Goal: Task Accomplishment & Management: Manage account settings

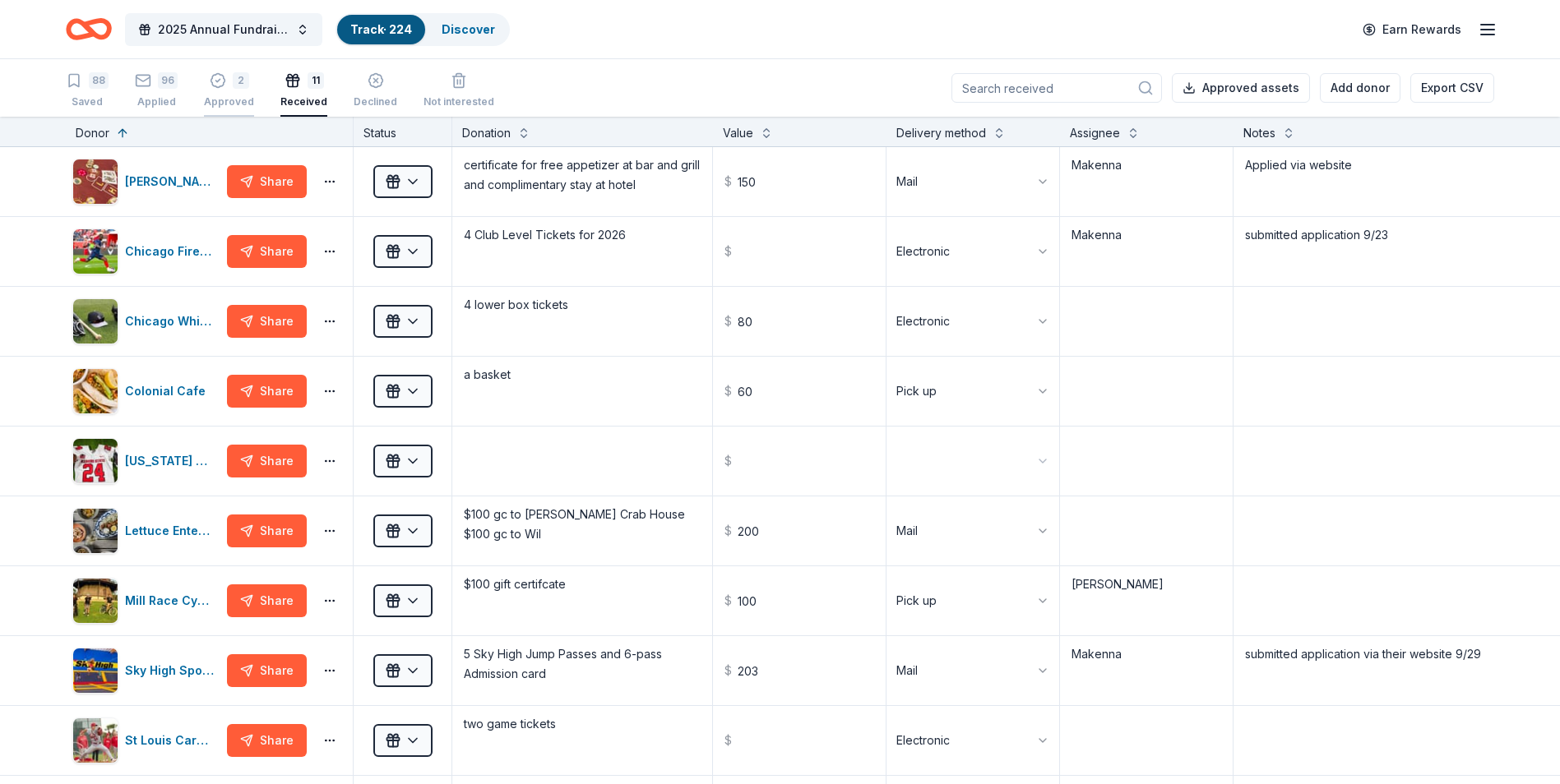
click at [204, 88] on div "2" at bounding box center [228, 80] width 50 height 16
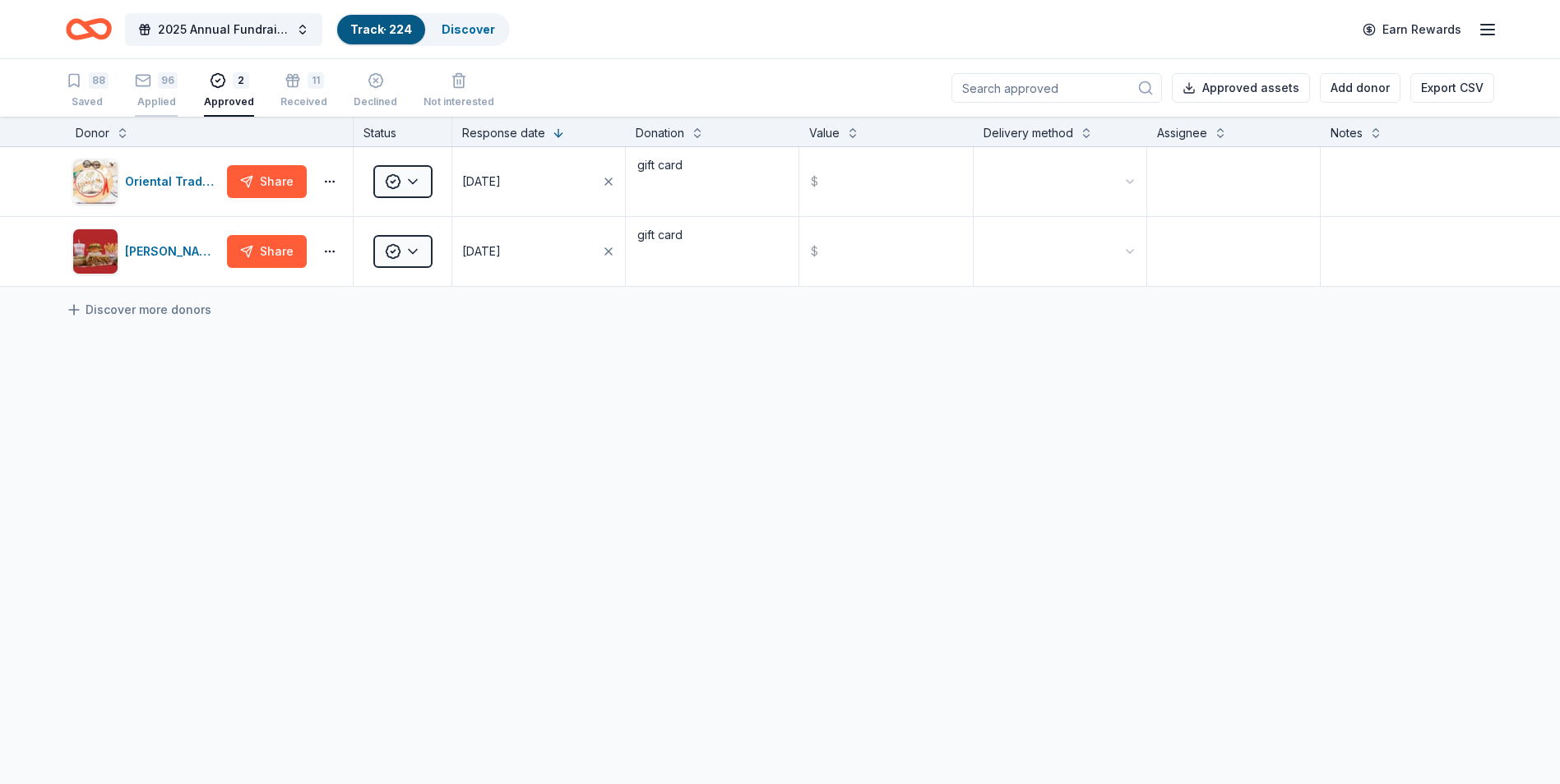
click at [142, 92] on div "96 Applied" at bounding box center [157, 91] width 43 height 36
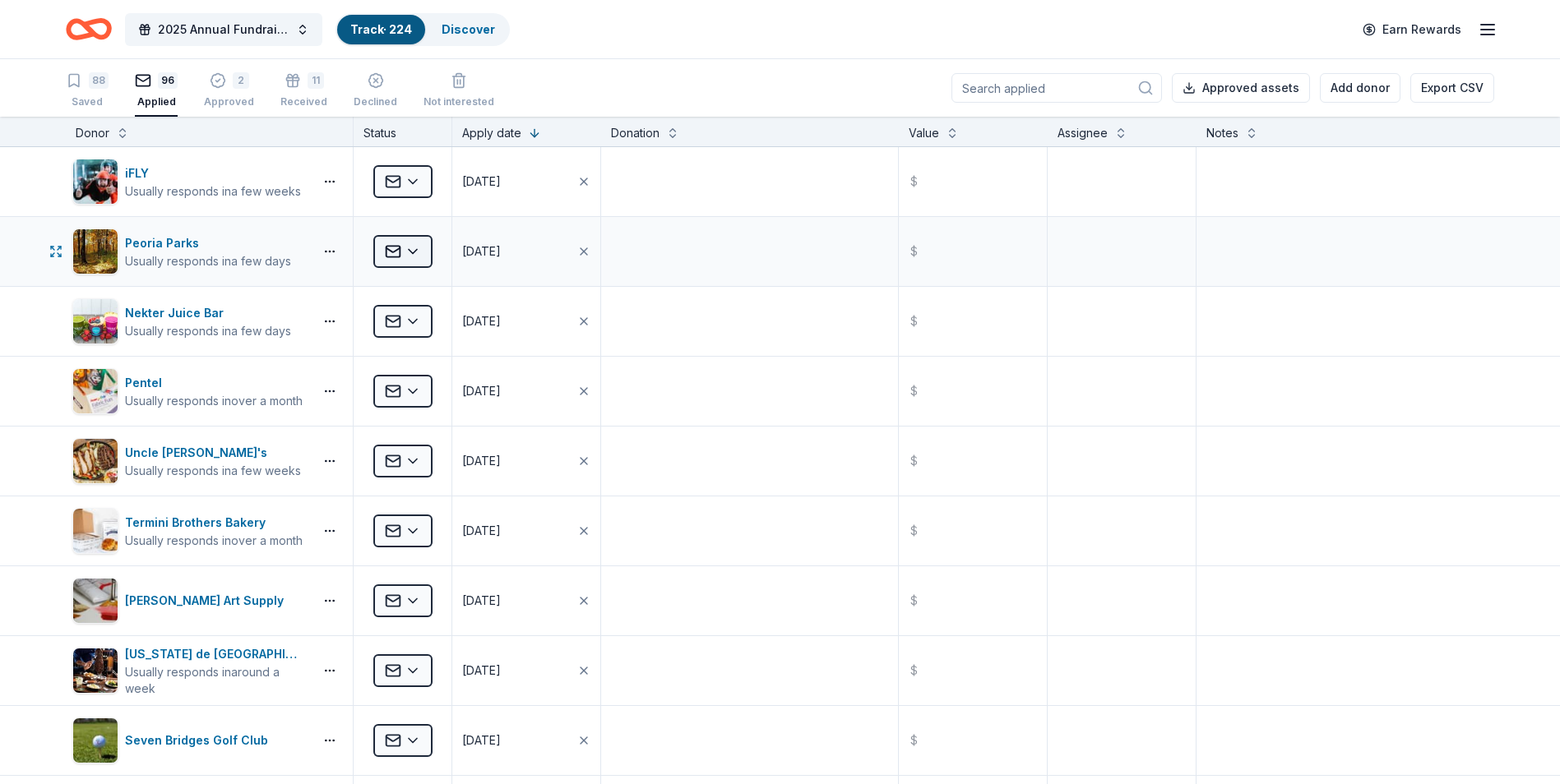
click at [399, 245] on html "2025 Annual Fundraising Gala Track · 224 Discover Earn Rewards 88 Saved 96 Appl…" at bounding box center [780, 392] width 1560 height 784
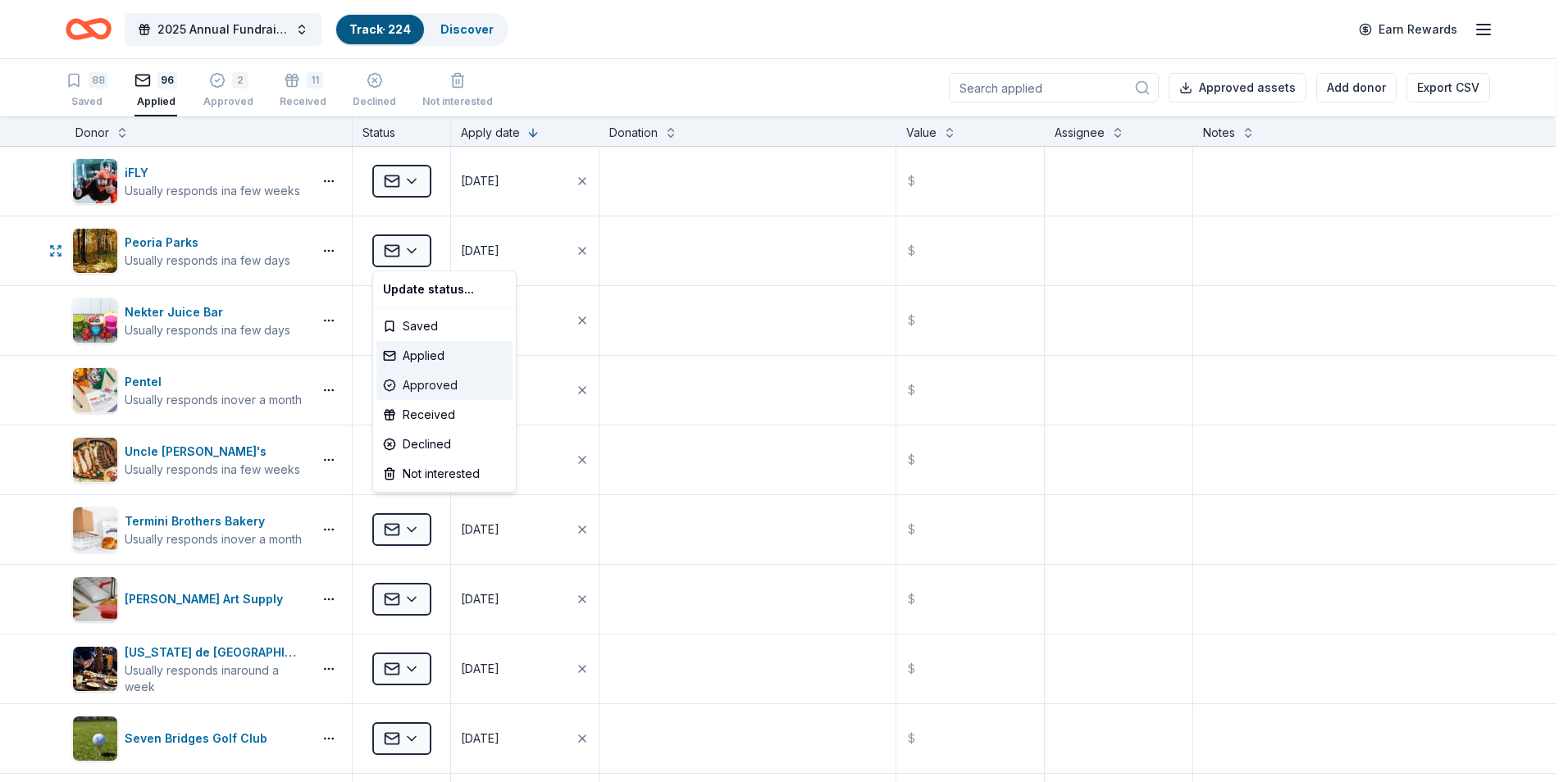
click at [440, 378] on div "Approved" at bounding box center [444, 385] width 136 height 30
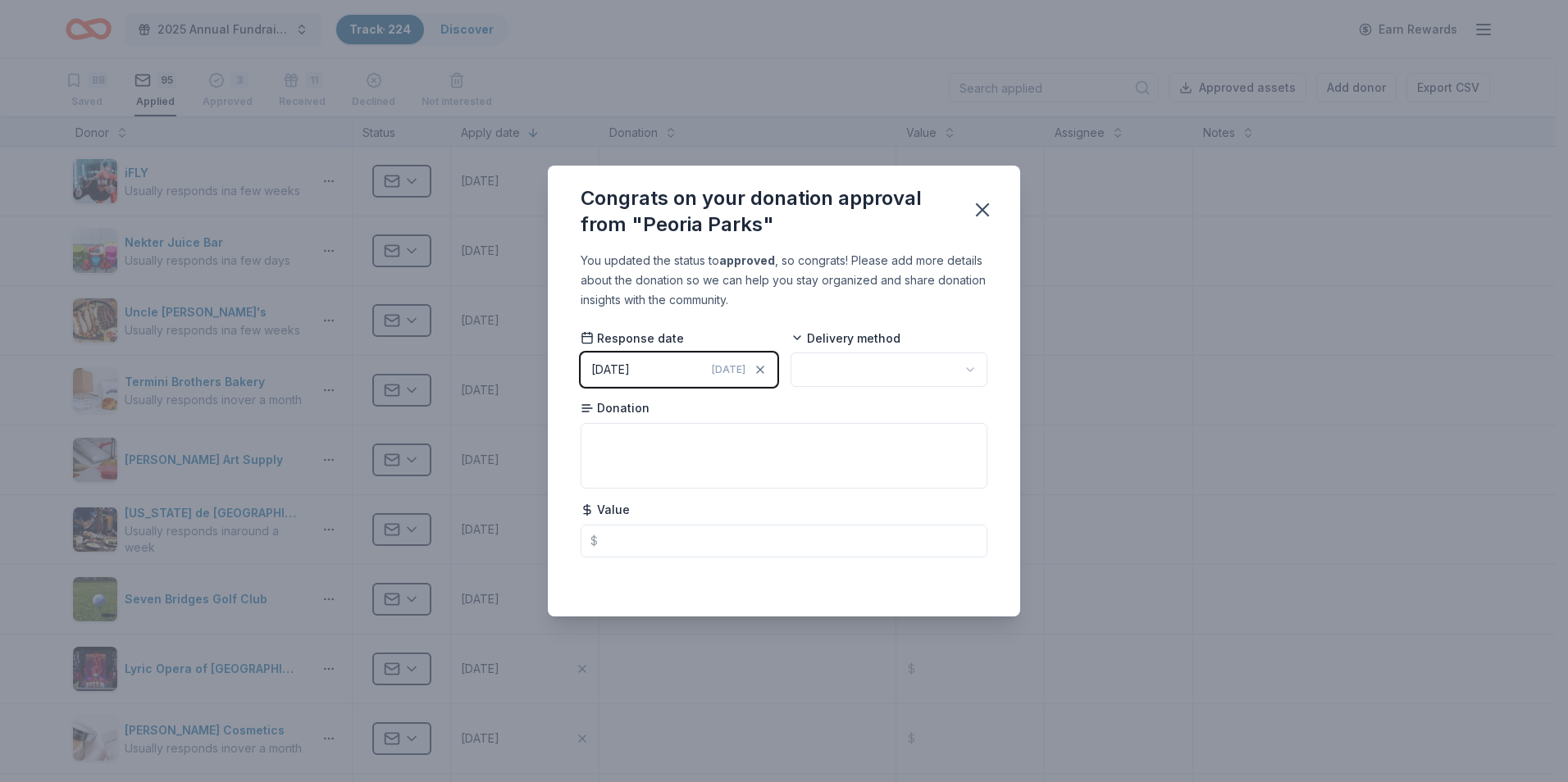
click at [697, 368] on button "[DATE] [DATE]" at bounding box center [679, 369] width 197 height 34
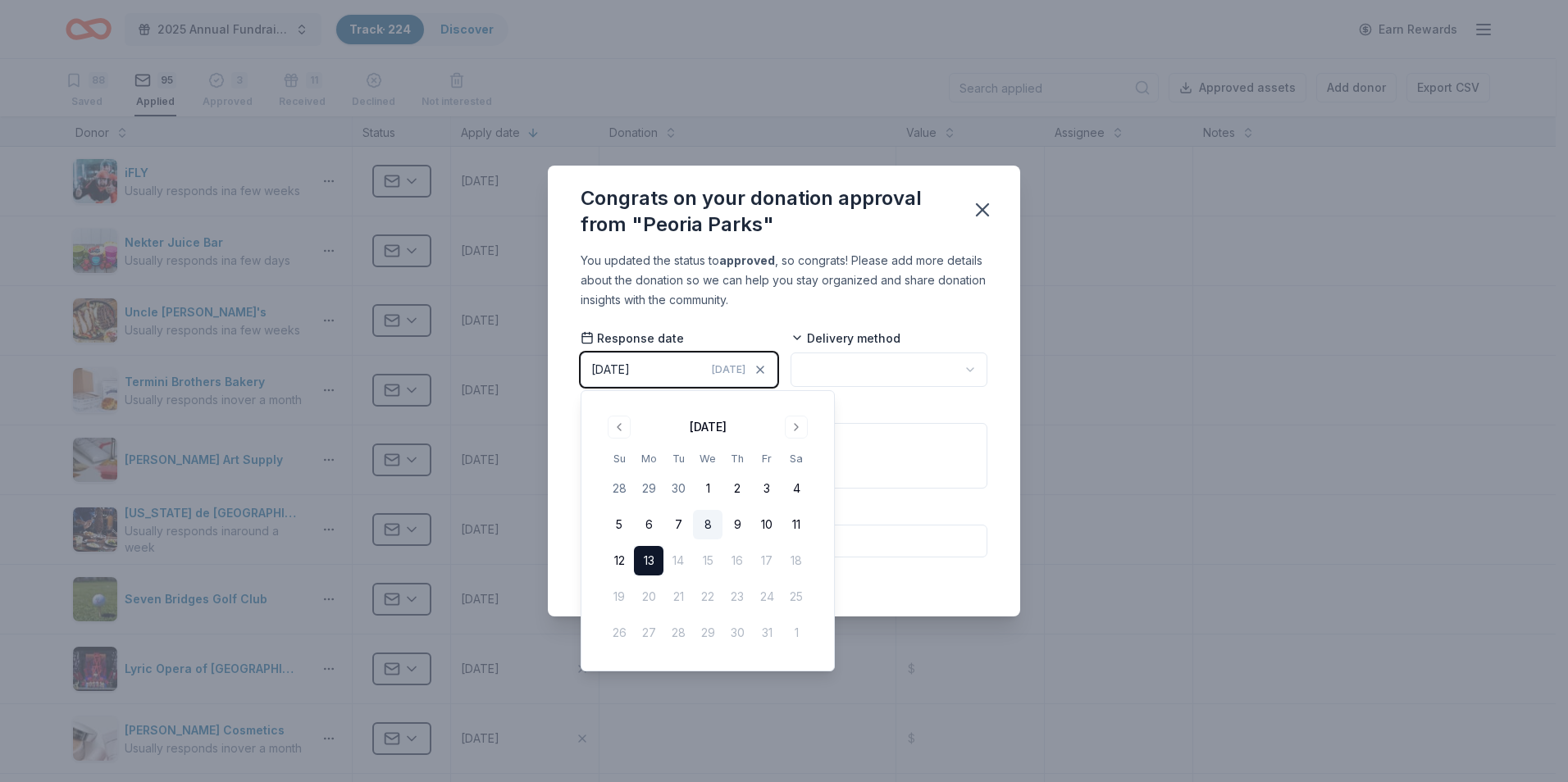
click at [701, 520] on button "8" at bounding box center [707, 524] width 30 height 30
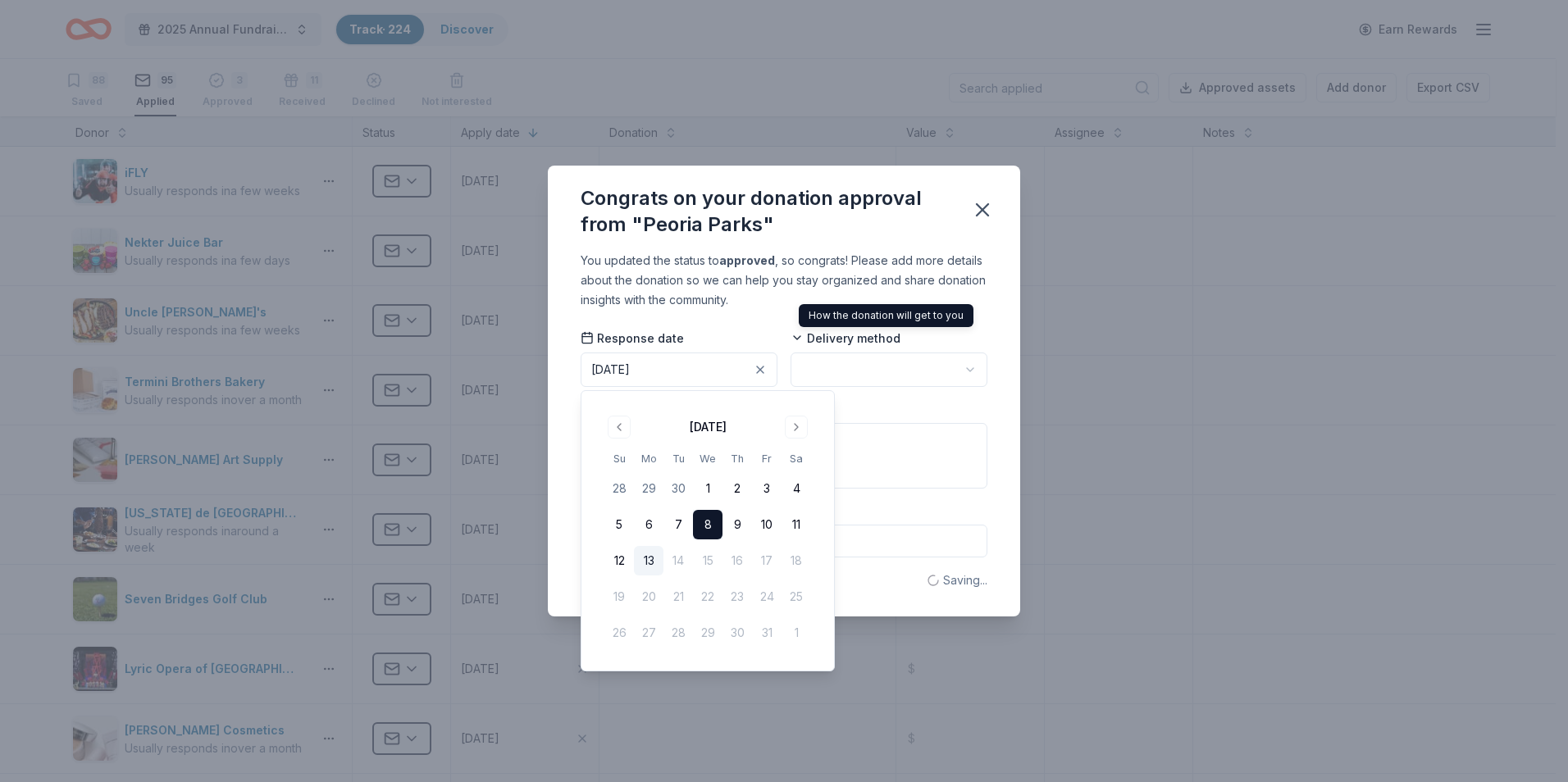
click at [865, 363] on html "2025 Annual Fundraising Gala Track · 224 Discover Earn Rewards 88 Saved 95 Appl…" at bounding box center [784, 391] width 1568 height 782
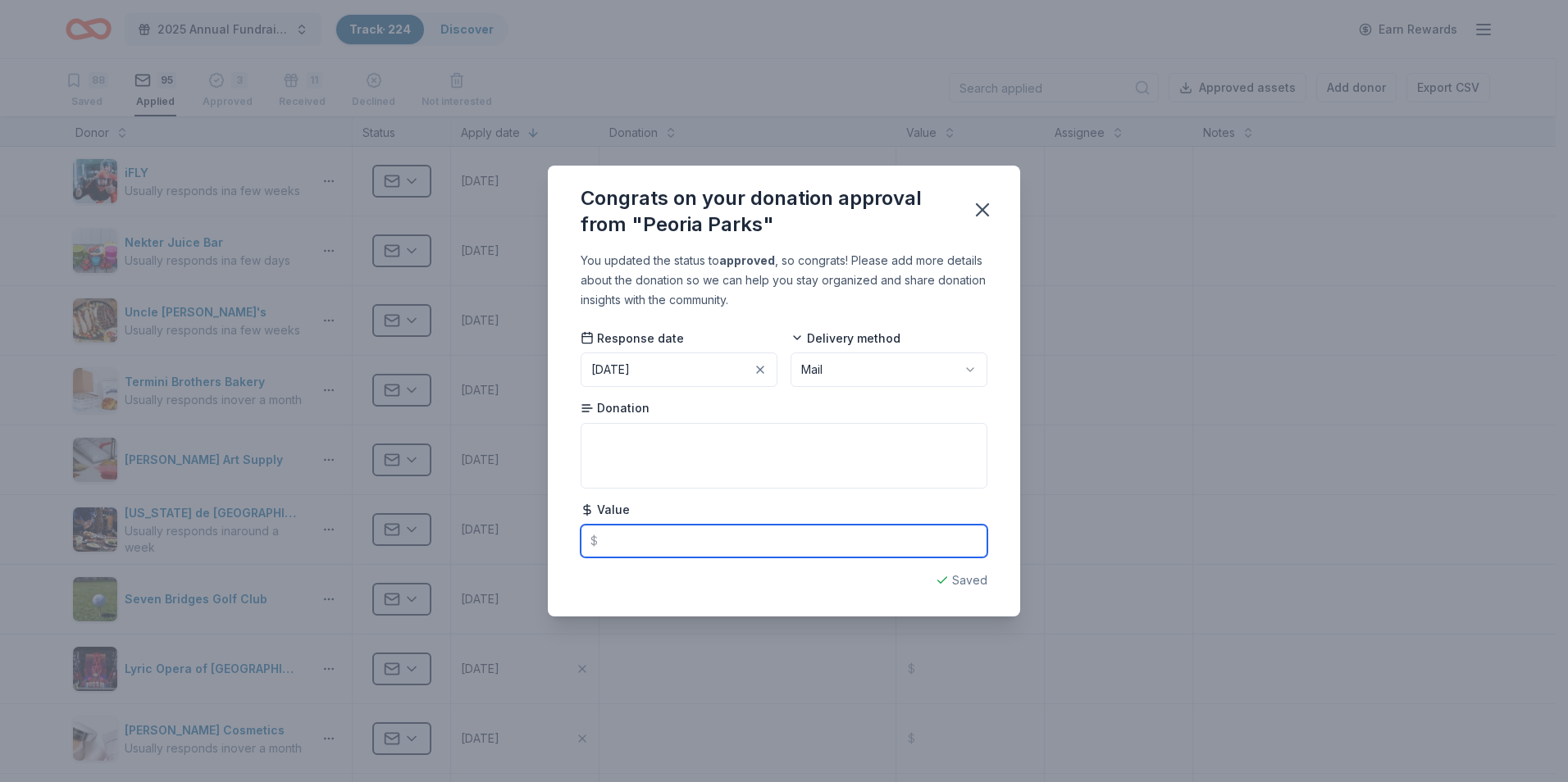
click at [822, 544] on input "text" at bounding box center [784, 541] width 407 height 32
type input "99.00"
click at [732, 449] on textarea at bounding box center [784, 455] width 407 height 66
click at [667, 440] on textarea at bounding box center [784, 455] width 407 height 66
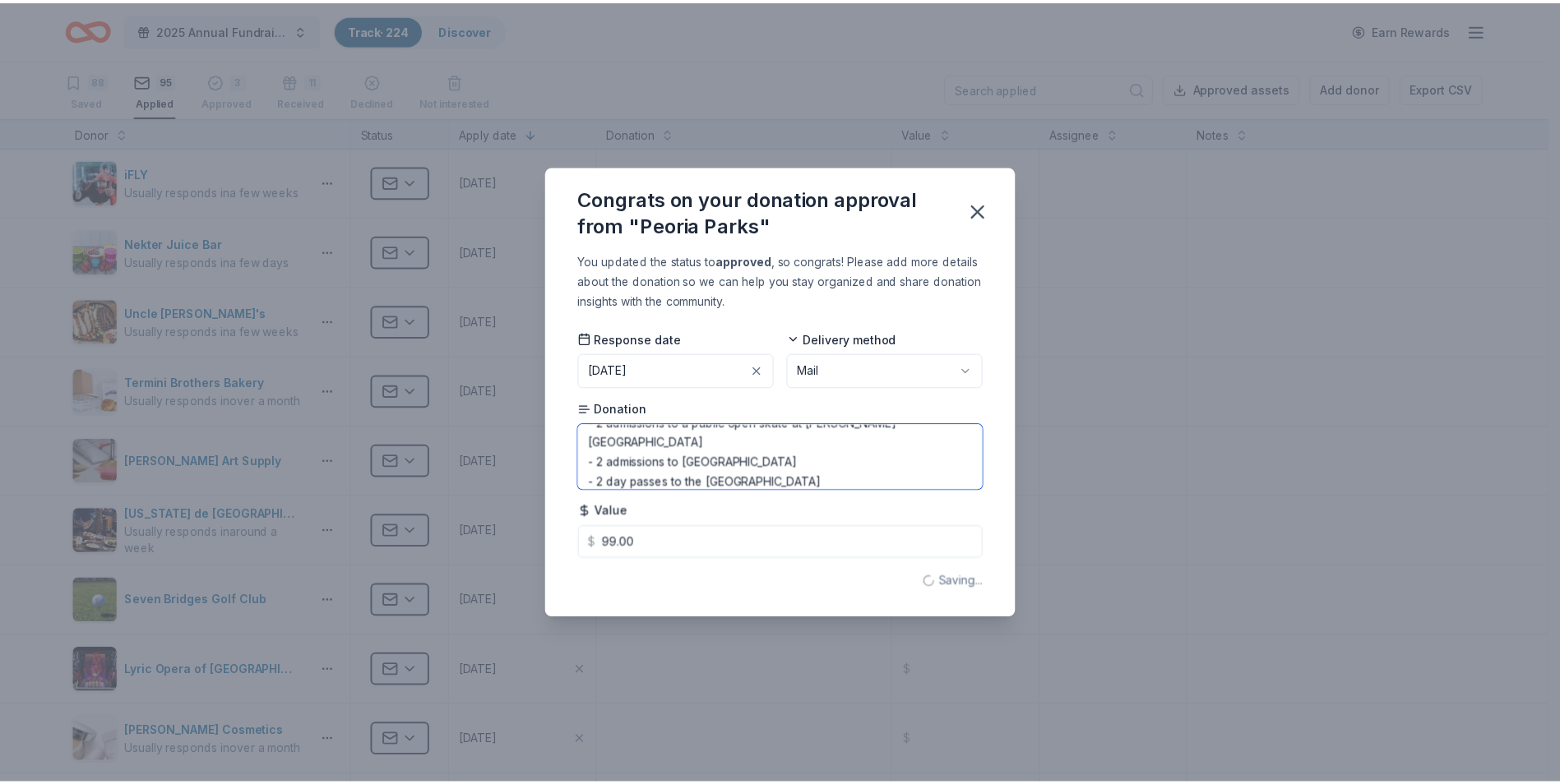
scroll to position [57, 0]
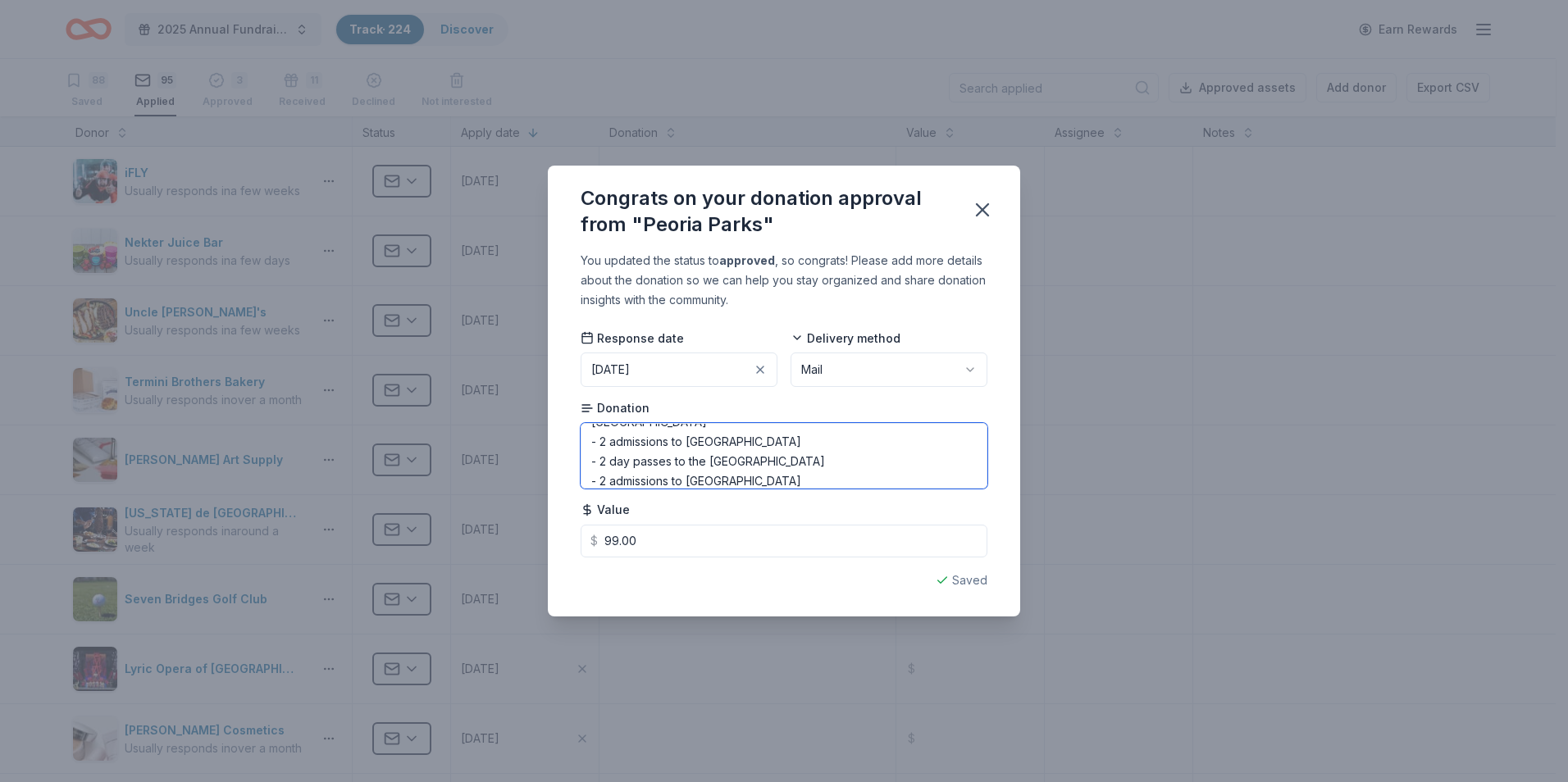
type textarea "More to Explore Pass - 2 admissions to a public open skate at [PERSON_NAME][GEO…"
click at [1208, 519] on div "Congrats on your donation approval from "Peoria Parks" You updated the status t…" at bounding box center [784, 391] width 1568 height 782
click at [991, 208] on icon "button" at bounding box center [982, 210] width 23 height 23
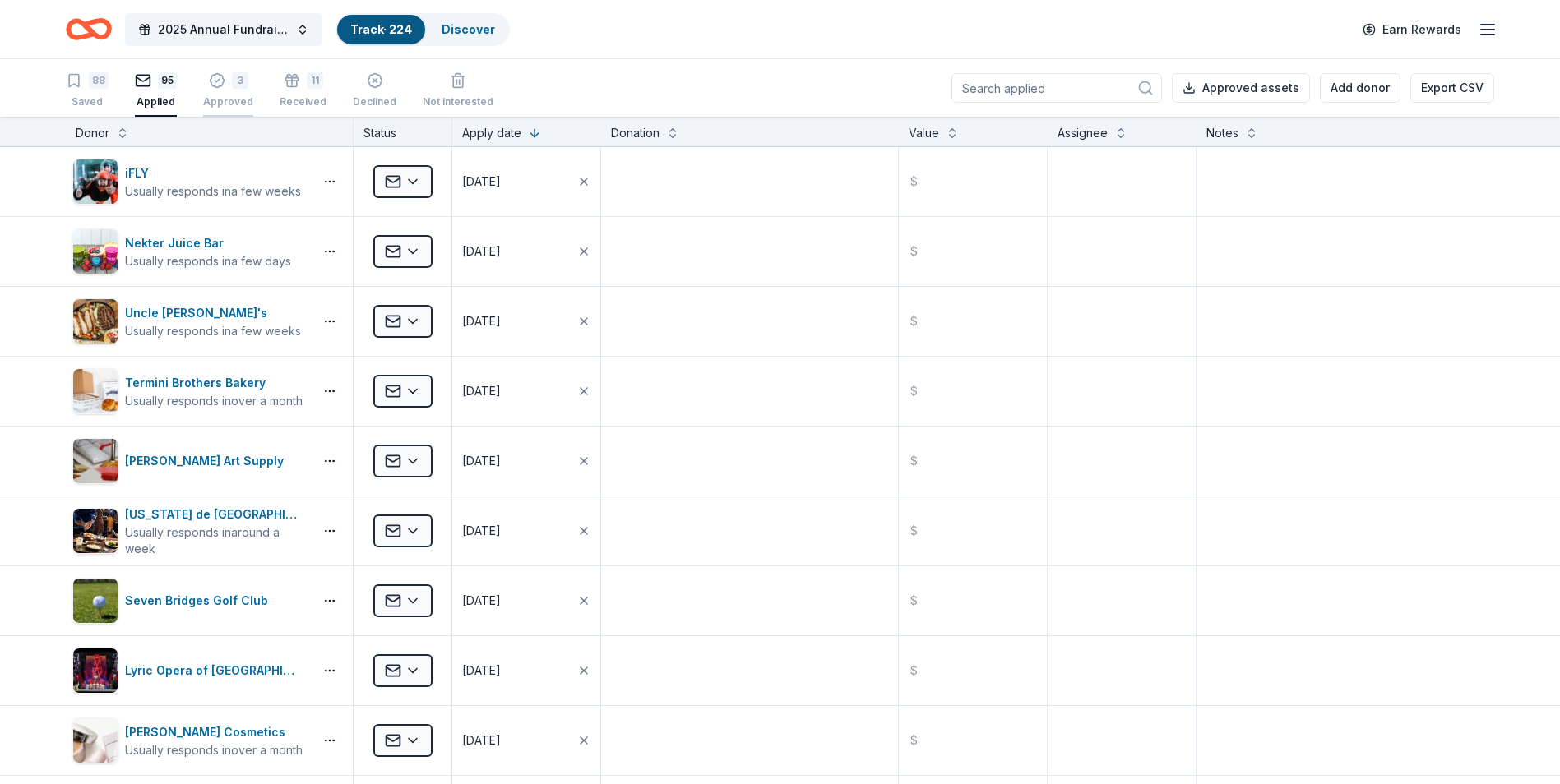
click at [203, 98] on body "2025 Annual Fundraising Gala Track · 224 Discover Earn Rewards 88 Saved 95 Appl…" at bounding box center [780, 392] width 1560 height 784
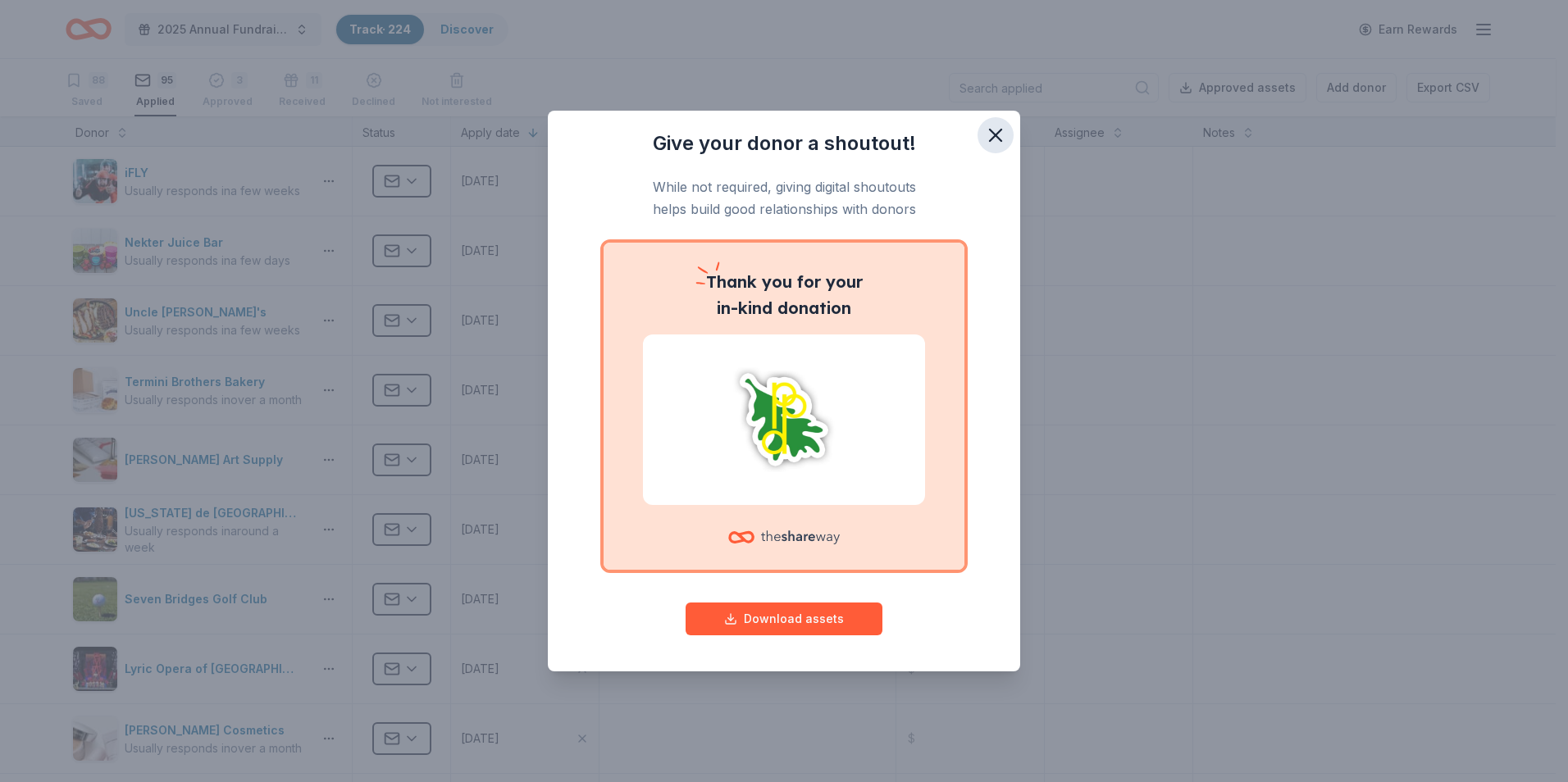
click at [996, 136] on icon "button" at bounding box center [995, 135] width 11 height 11
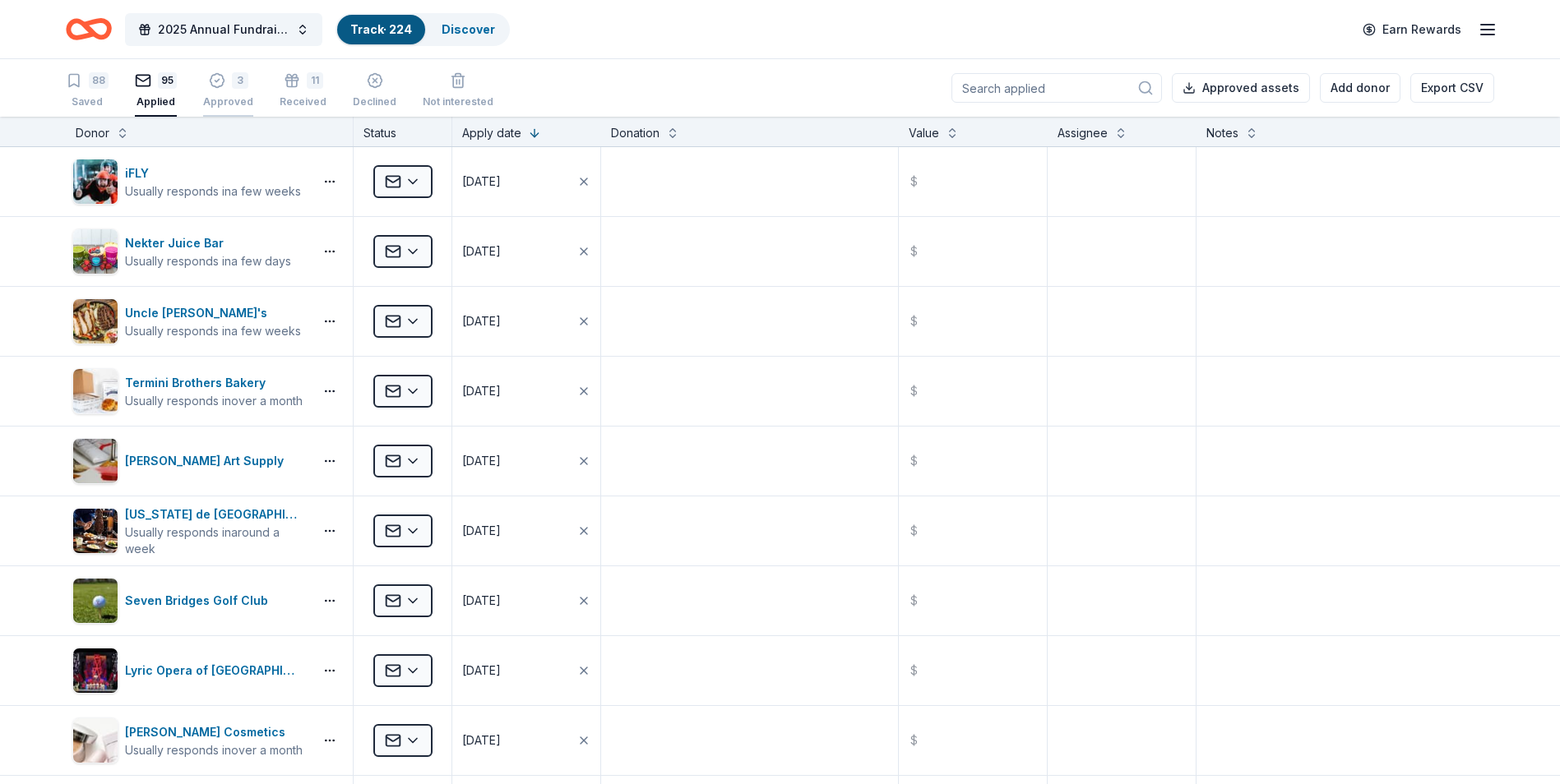
click at [222, 97] on div "Approved" at bounding box center [228, 102] width 50 height 13
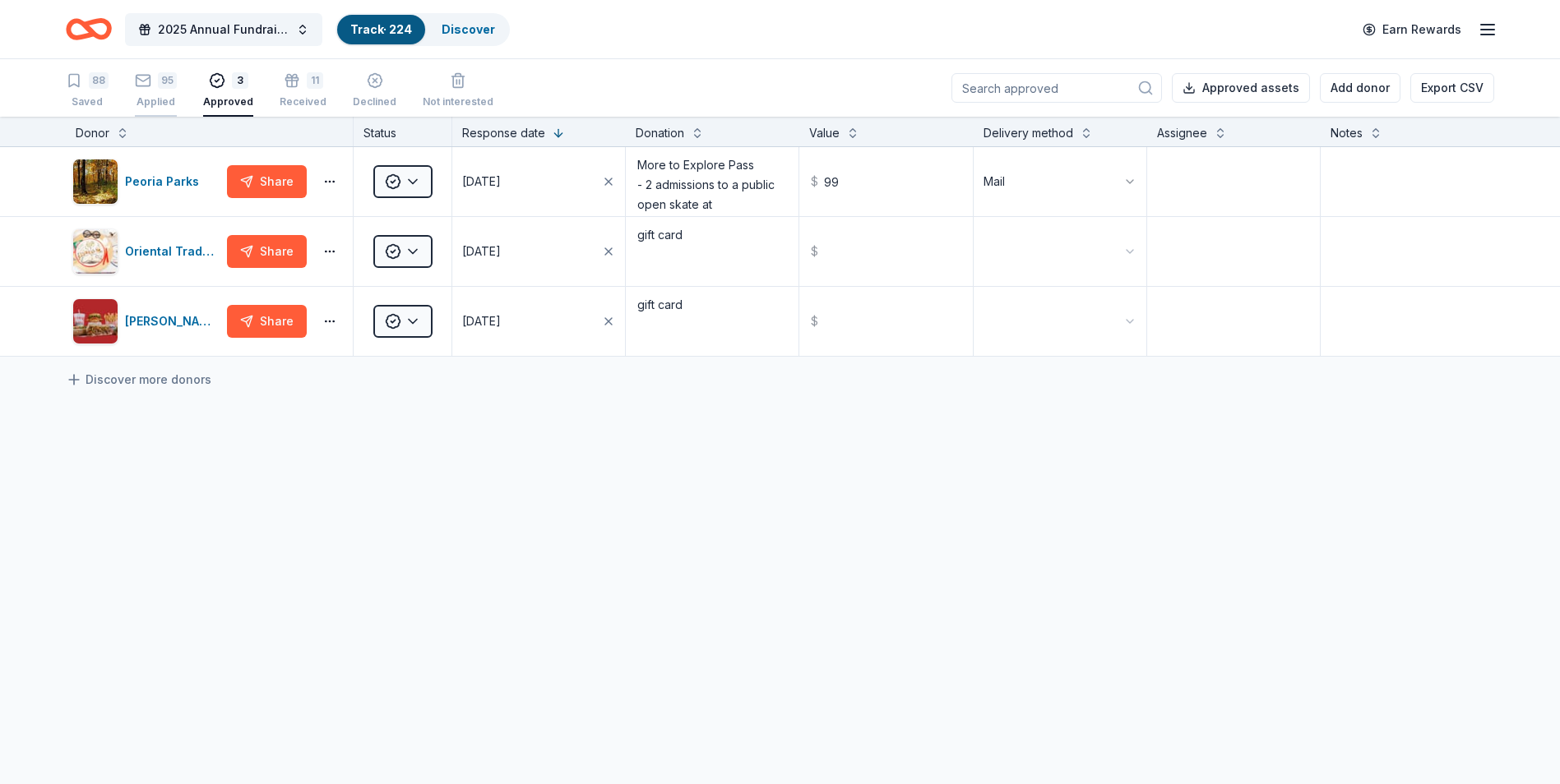
click at [157, 102] on div "Applied" at bounding box center [156, 102] width 42 height 13
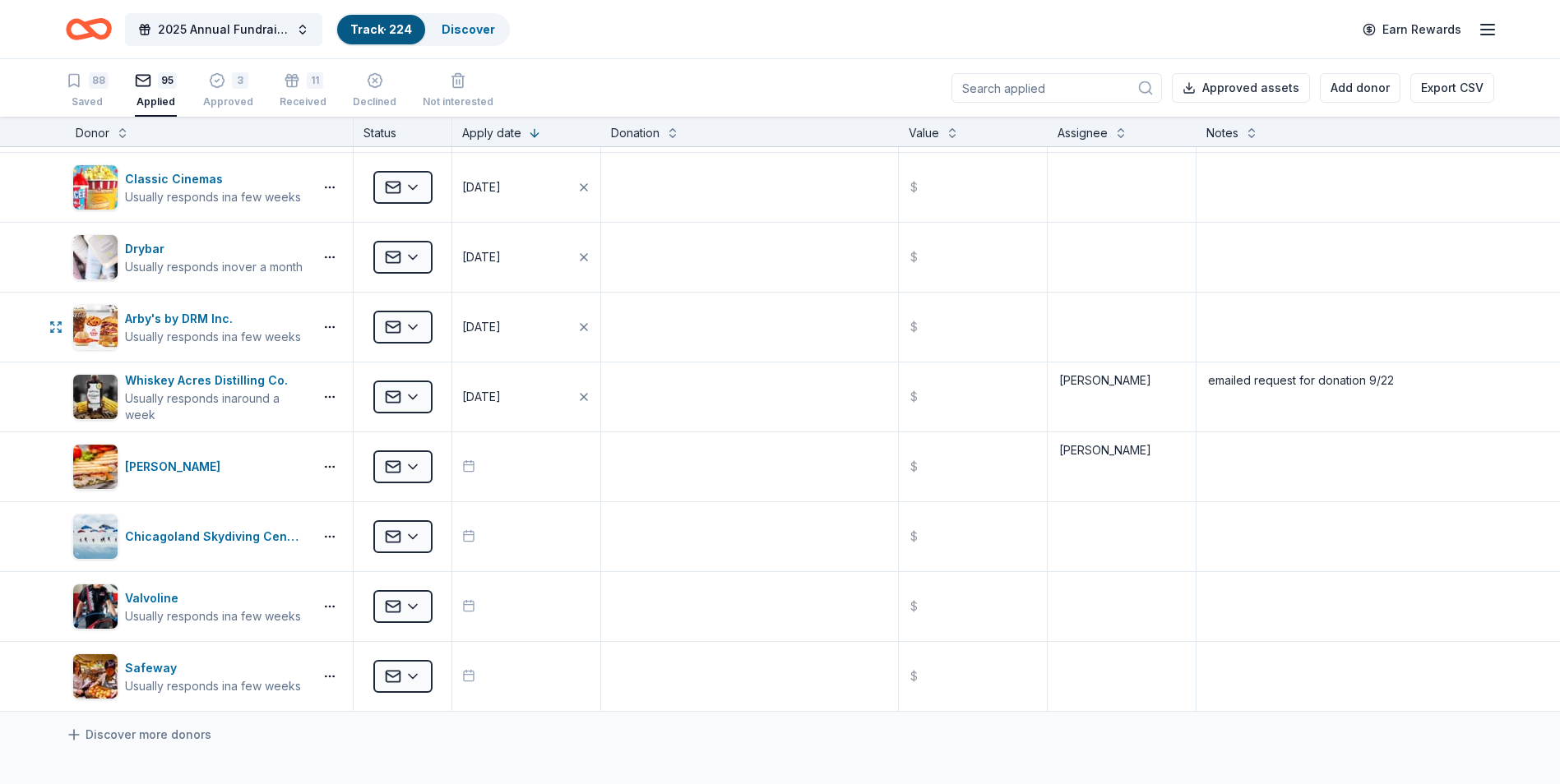
scroll to position [6082, 0]
